Goal: Information Seeking & Learning: Understand process/instructions

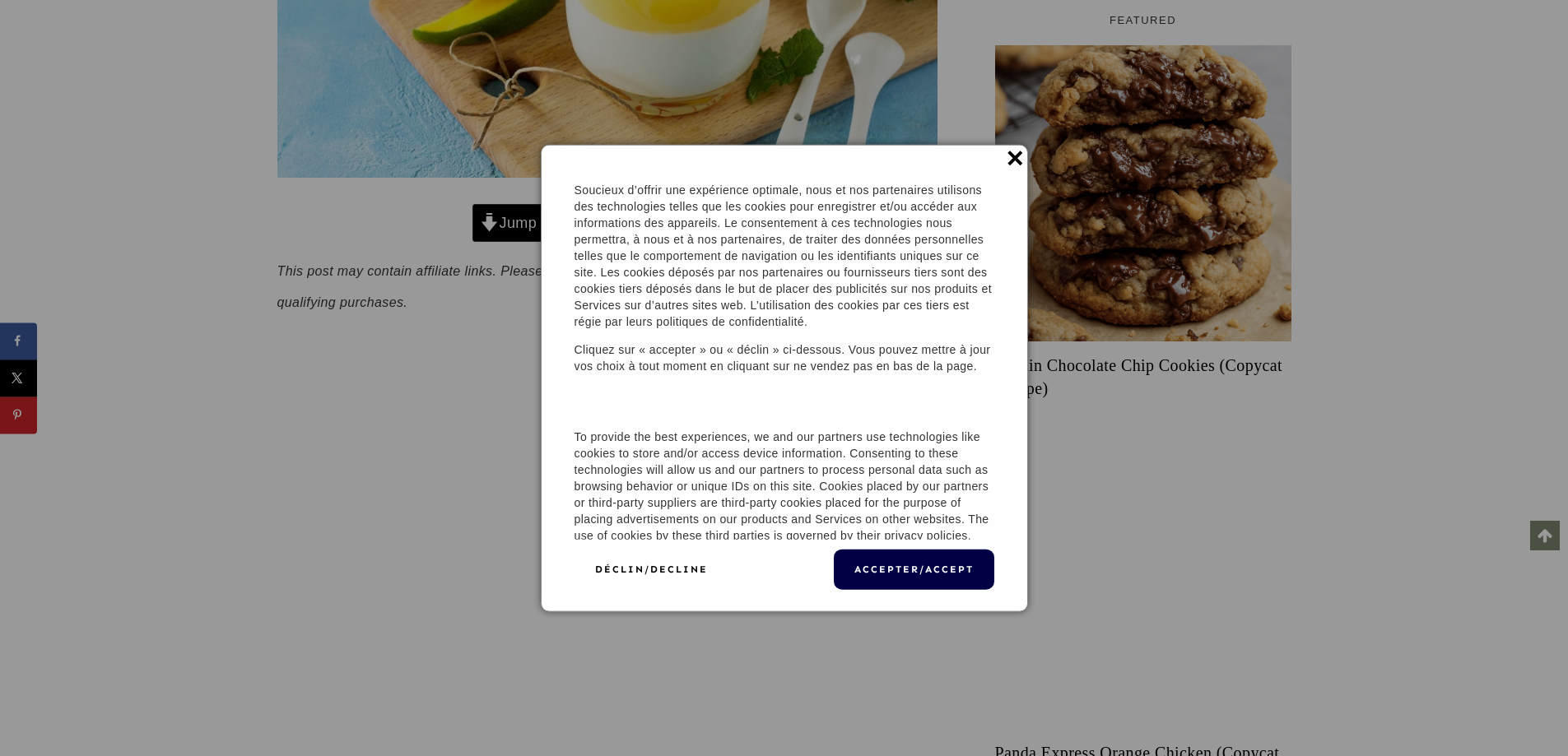
scroll to position [659, 0]
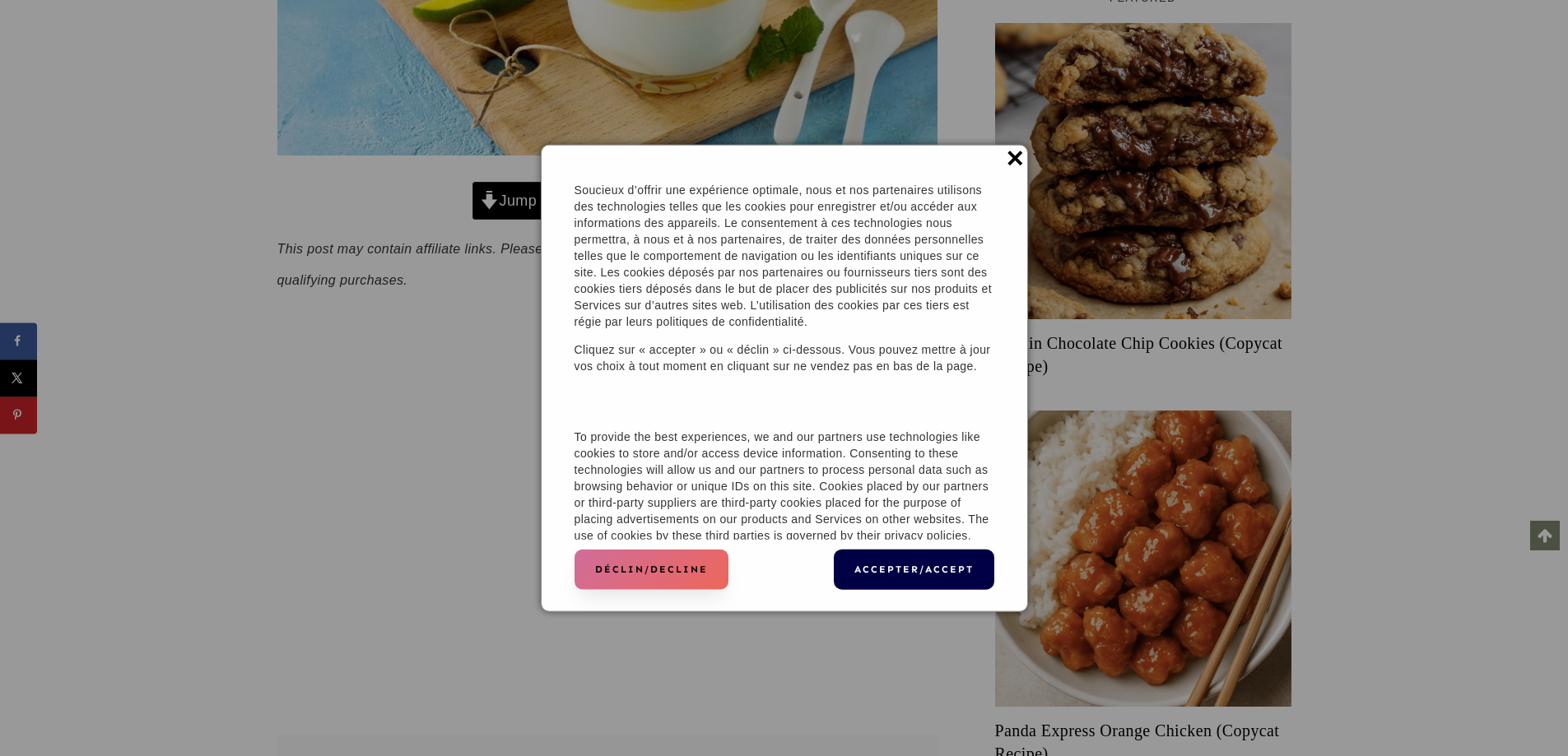
drag, startPoint x: 686, startPoint y: 576, endPoint x: 633, endPoint y: 478, distance: 111.4
click at [686, 576] on button "Déclin/Decline" at bounding box center [651, 570] width 154 height 40
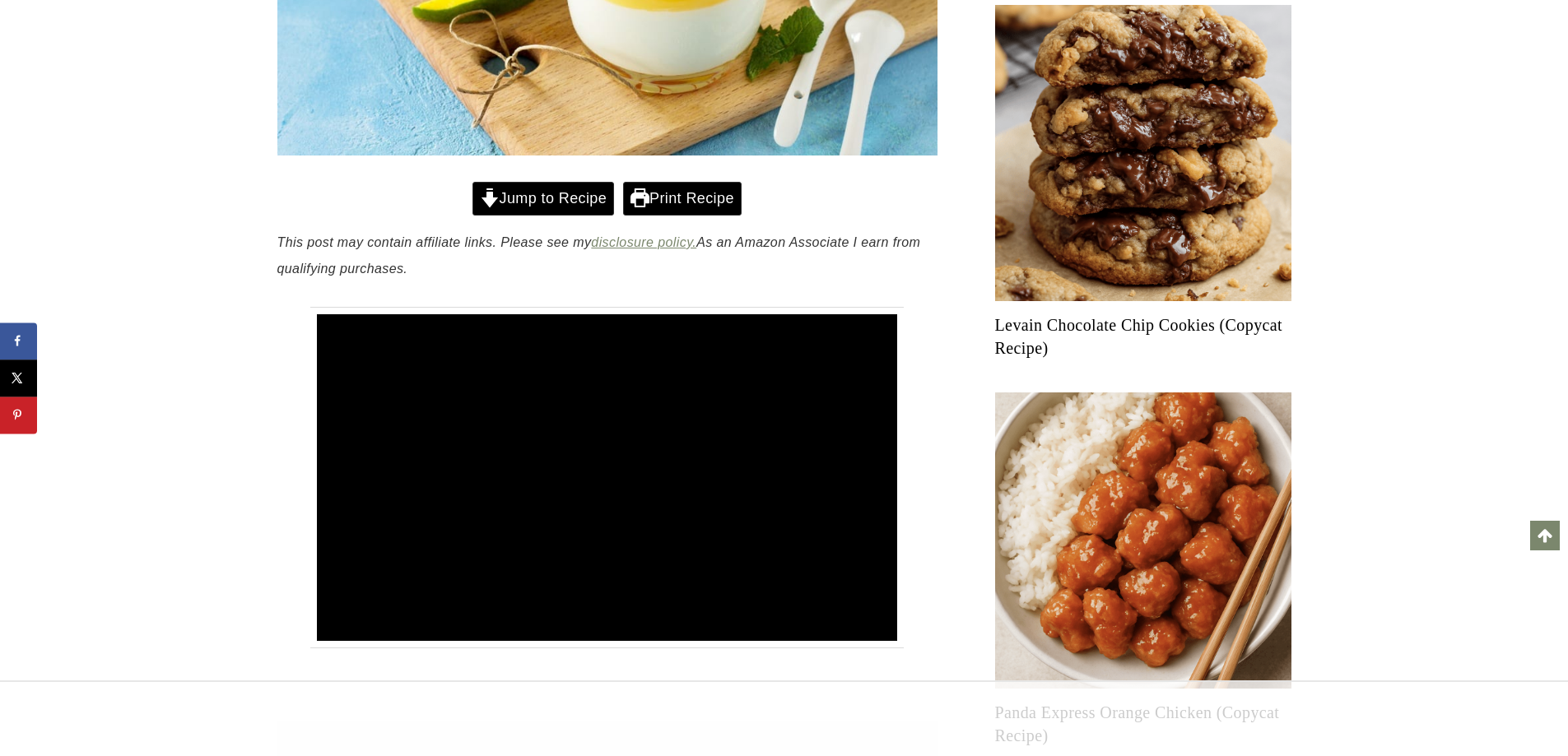
click at [567, 205] on link "Jump to Recipe" at bounding box center [543, 199] width 141 height 34
